Goal: Transaction & Acquisition: Purchase product/service

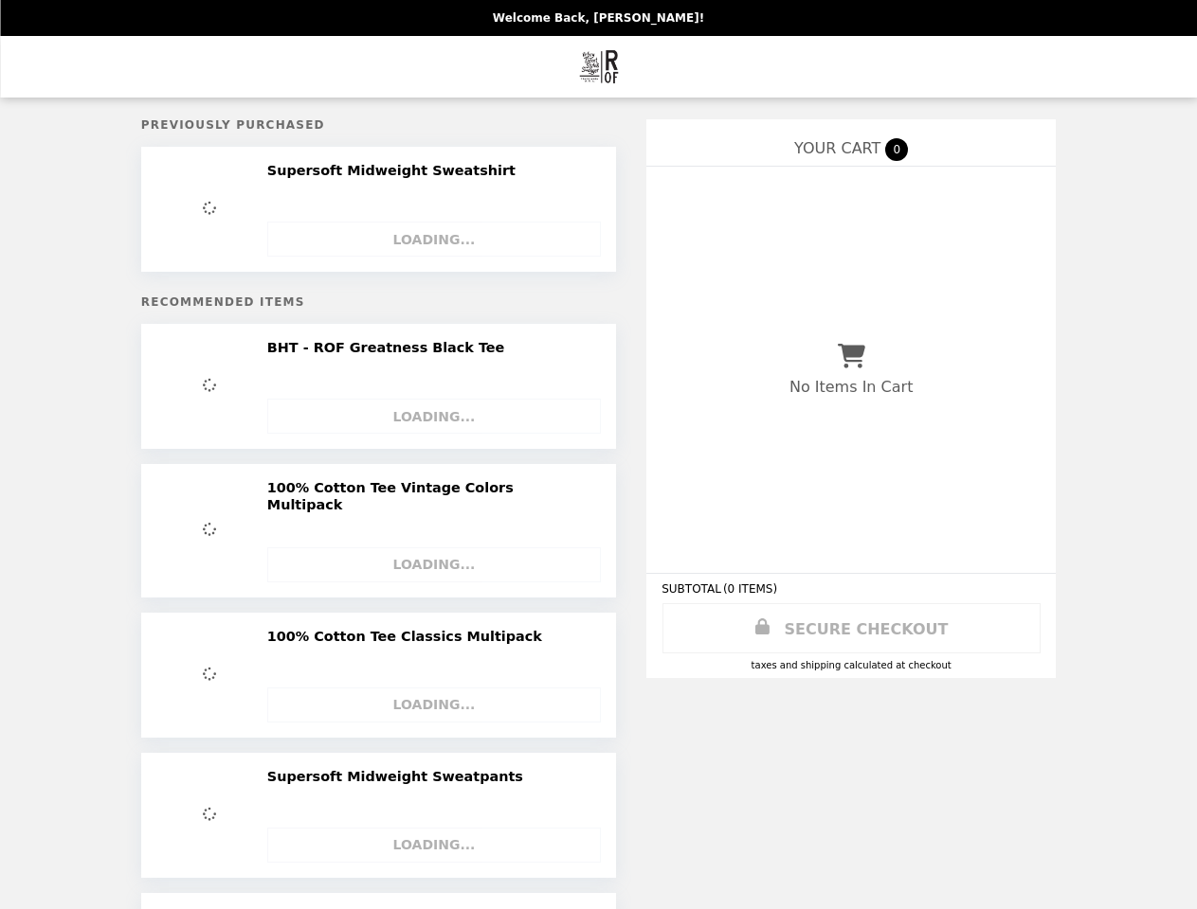
select select "**********"
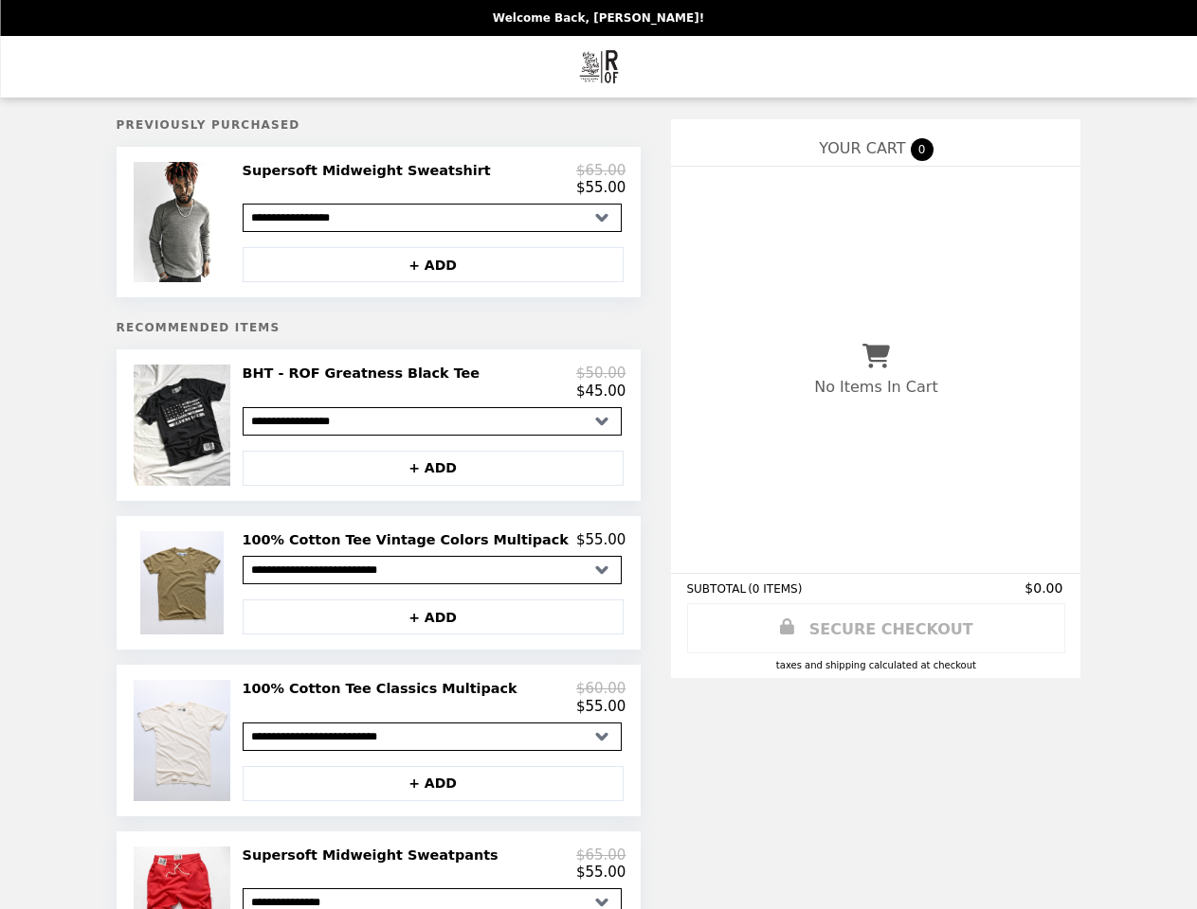
click at [221, 225] on img at bounding box center [184, 222] width 101 height 120
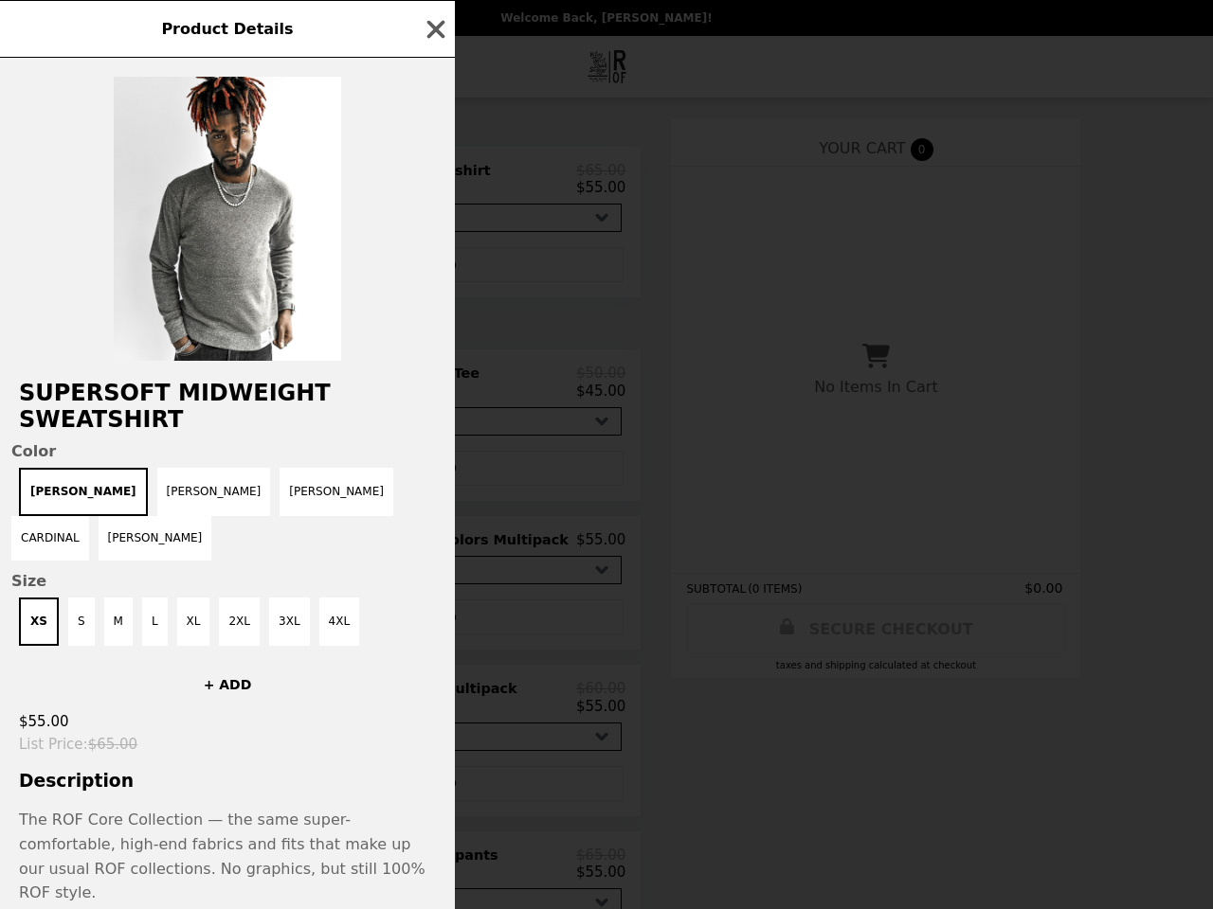
click at [433, 270] on div "Product Details Supersoft Midweight Sweatshirt Color [PERSON_NAME] Heather Navy…" at bounding box center [606, 454] width 1213 height 909
click at [221, 442] on span "Color" at bounding box center [227, 451] width 432 height 18
click at [433, 391] on div "Product Details Supersoft Midweight Sweatshirt Color [PERSON_NAME] Heather Navy…" at bounding box center [606, 454] width 1213 height 909
click at [433, 478] on div "Product Details Supersoft Midweight Sweatshirt Color [PERSON_NAME] Heather Navy…" at bounding box center [606, 454] width 1213 height 909
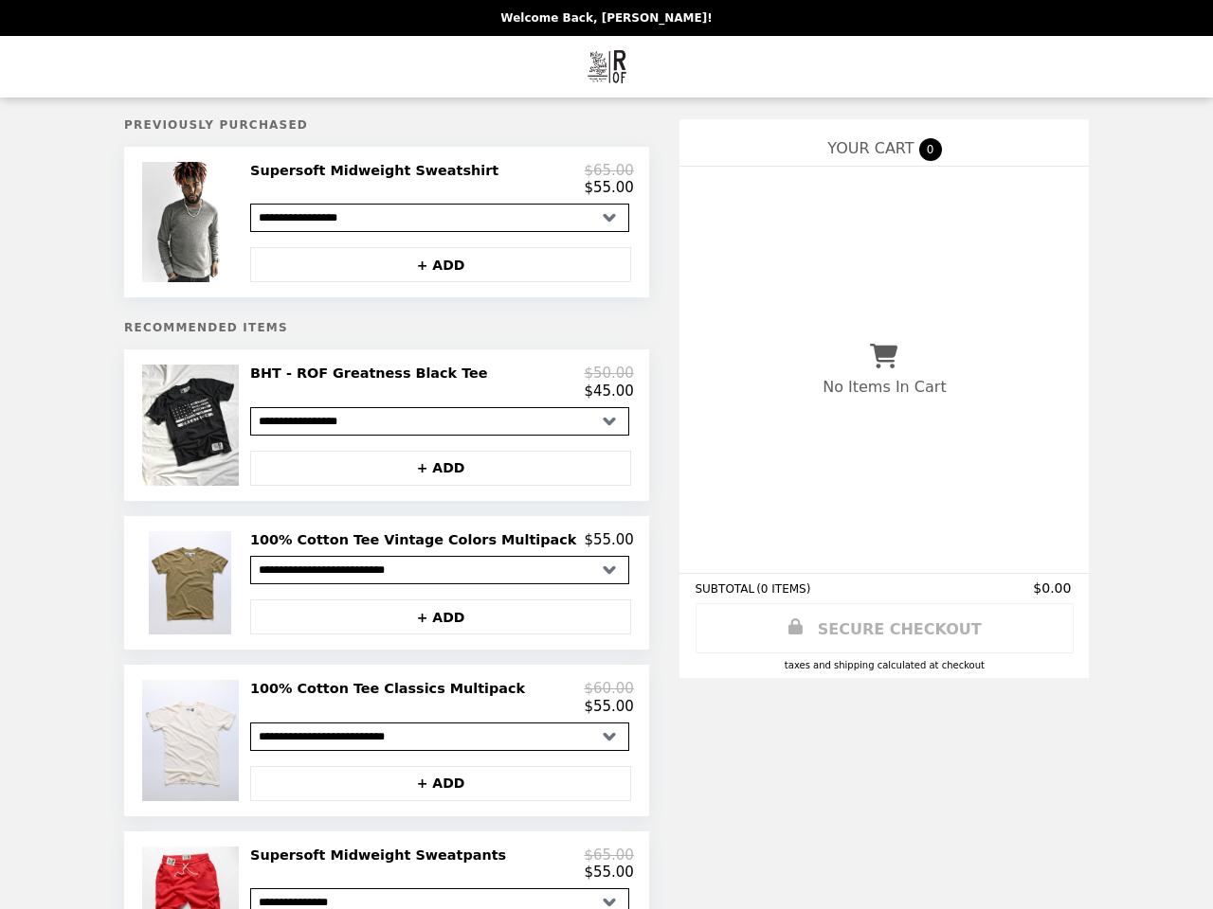
click at [221, 594] on img at bounding box center [193, 582] width 88 height 103
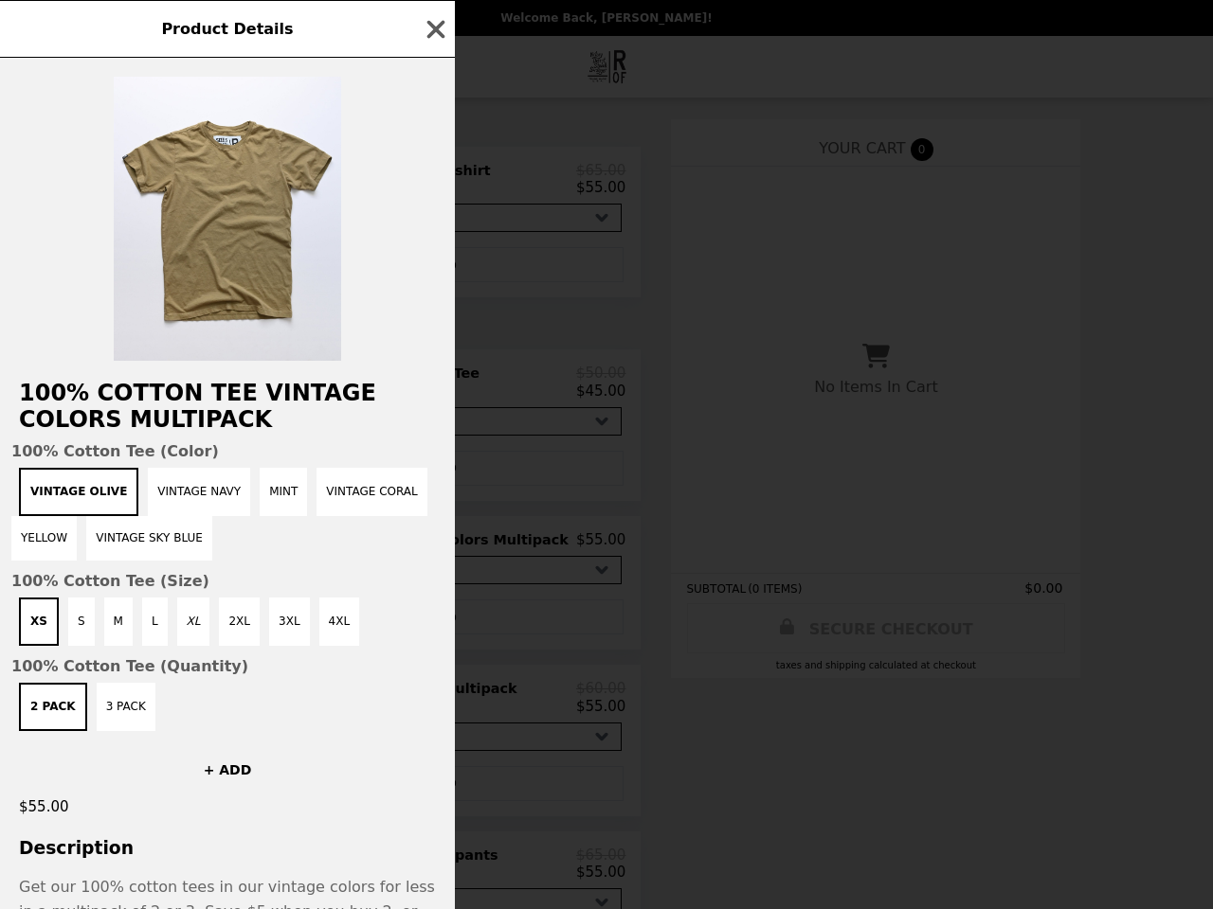
click at [433, 551] on div "Product Details 100% Cotton Tee Vintage Colors Multipack 100% Cotton Tee (Color…" at bounding box center [606, 454] width 1213 height 909
click at [433, 629] on div "XS S M L XL 2XL 3XL 4XL" at bounding box center [227, 622] width 432 height 48
click at [221, 754] on div "+ ADD" at bounding box center [227, 762] width 455 height 63
